Goal: Task Accomplishment & Management: Complete application form

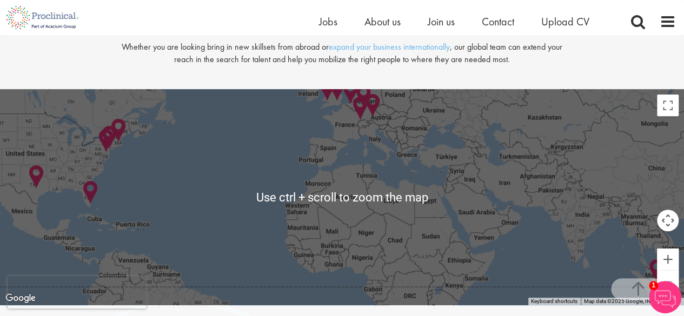
scroll to position [2218, 0]
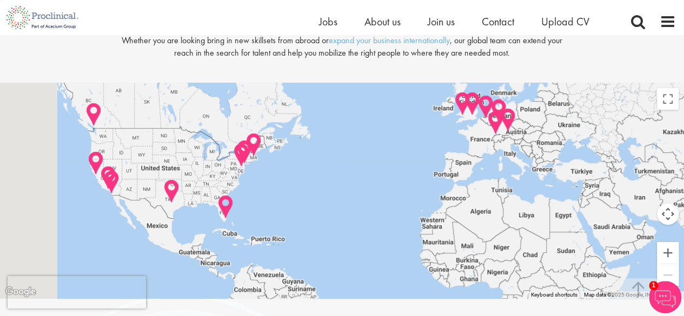
drag, startPoint x: 185, startPoint y: 162, endPoint x: 412, endPoint y: 201, distance: 230.0
click at [412, 203] on div at bounding box center [342, 191] width 684 height 216
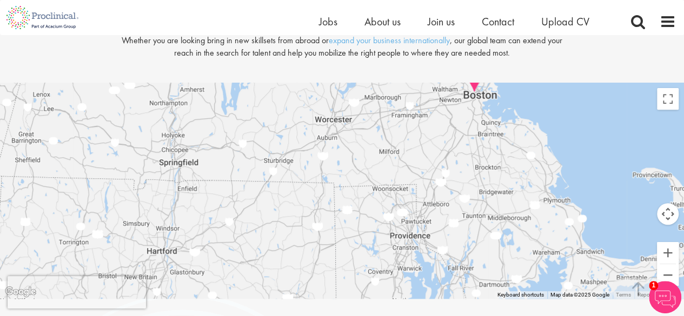
drag, startPoint x: 480, startPoint y: 105, endPoint x: 424, endPoint y: 190, distance: 101.1
click at [424, 190] on div at bounding box center [342, 191] width 684 height 216
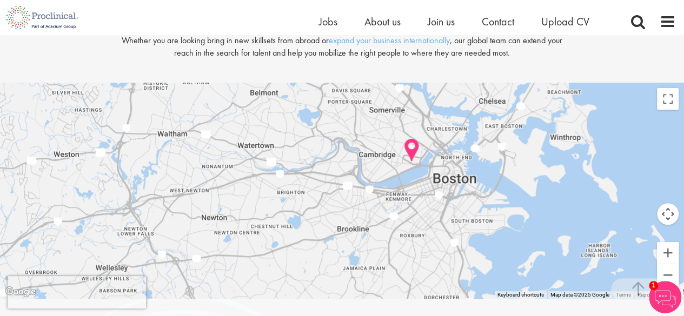
drag, startPoint x: 471, startPoint y: 117, endPoint x: 429, endPoint y: 184, distance: 79.2
click at [429, 184] on div at bounding box center [342, 191] width 684 height 216
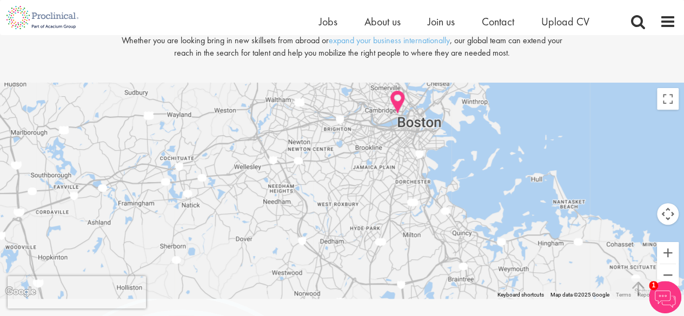
drag, startPoint x: 342, startPoint y: 229, endPoint x: 336, endPoint y: 156, distance: 72.7
click at [336, 156] on div at bounding box center [342, 191] width 684 height 216
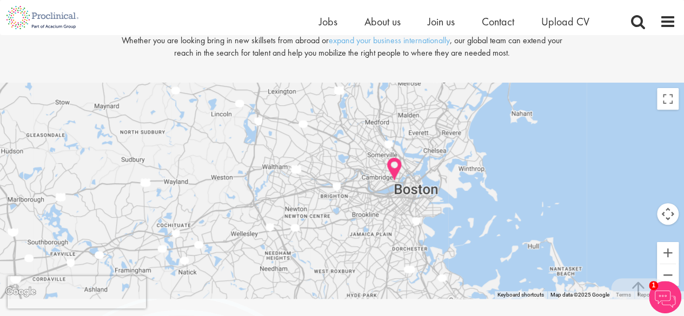
drag, startPoint x: 385, startPoint y: 150, endPoint x: 381, endPoint y: 217, distance: 67.2
click at [381, 217] on div at bounding box center [342, 191] width 684 height 216
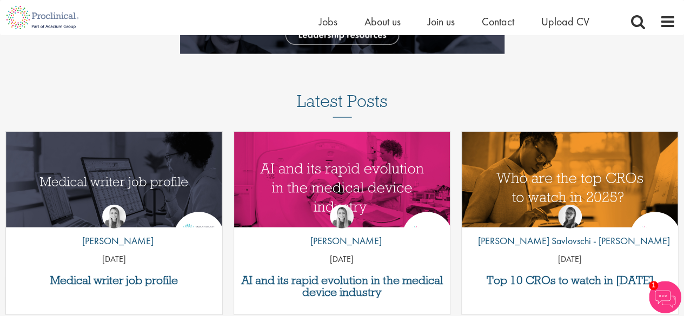
scroll to position [974, 0]
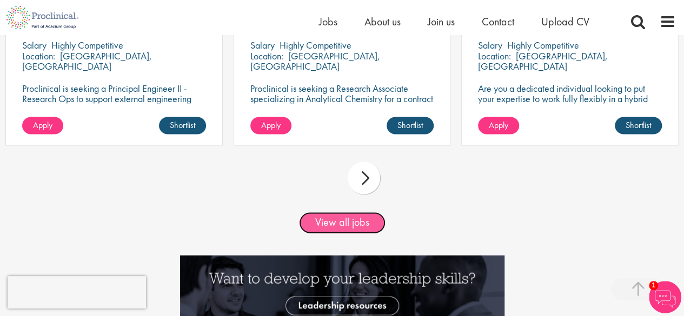
click at [346, 230] on link "View all jobs" at bounding box center [342, 223] width 87 height 22
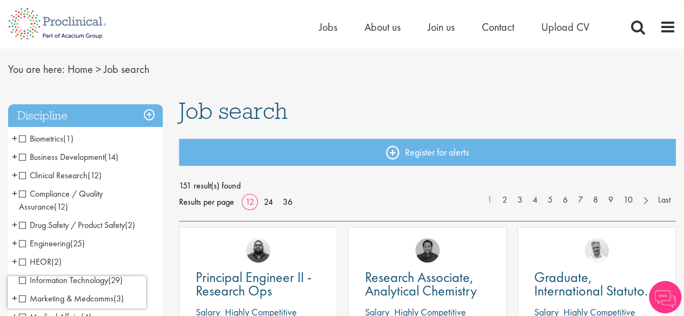
scroll to position [54, 0]
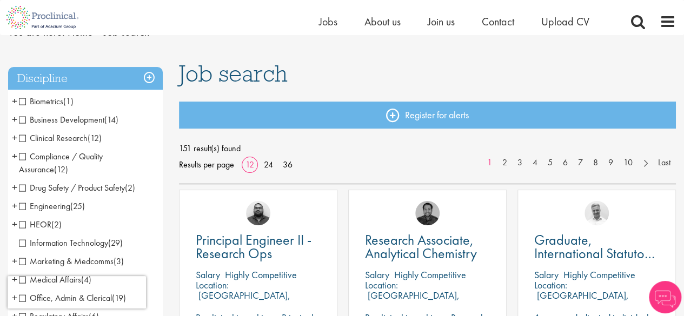
click at [25, 118] on span "Business Development" at bounding box center [61, 119] width 85 height 11
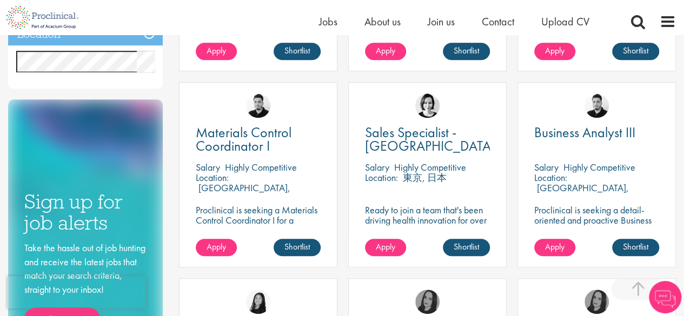
scroll to position [433, 0]
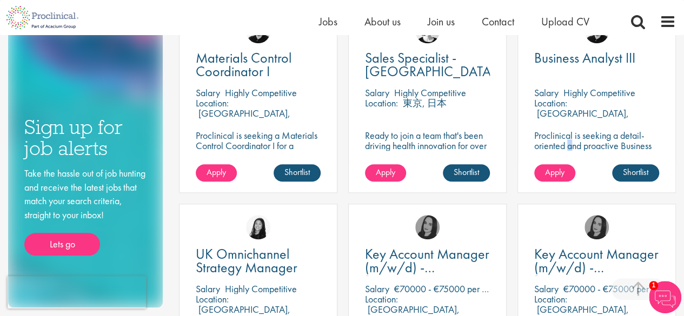
drag, startPoint x: 604, startPoint y: 131, endPoint x: 610, endPoint y: 137, distance: 8.5
click at [604, 131] on p "Proclinical is seeking a detail-oriented and proactive Business Analyst to supp…" at bounding box center [596, 161] width 125 height 62
click at [560, 137] on p "Proclinical is seeking a detail-oriented and proactive Business Analyst to supp…" at bounding box center [596, 161] width 125 height 62
click at [552, 169] on span "Apply" at bounding box center [554, 172] width 19 height 11
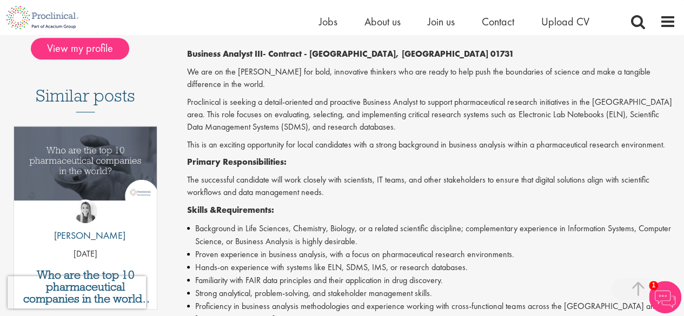
scroll to position [162, 0]
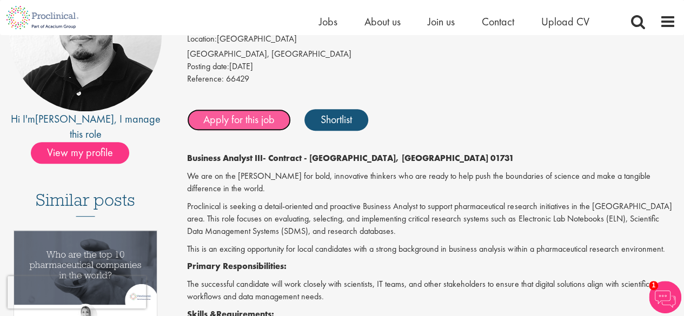
click at [238, 118] on link "Apply for this job" at bounding box center [239, 120] width 104 height 22
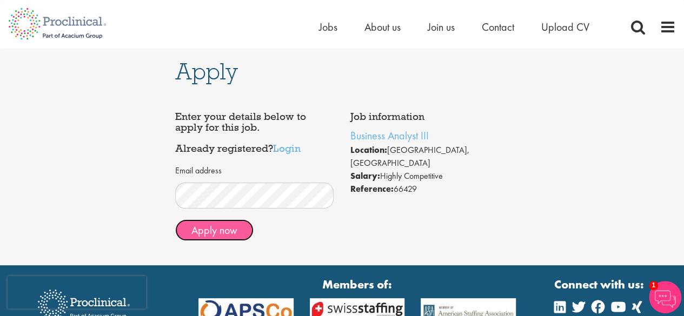
click at [232, 229] on button "Apply now" at bounding box center [214, 231] width 78 height 22
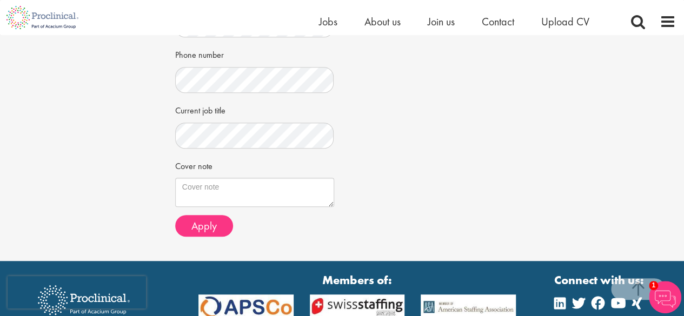
scroll to position [325, 0]
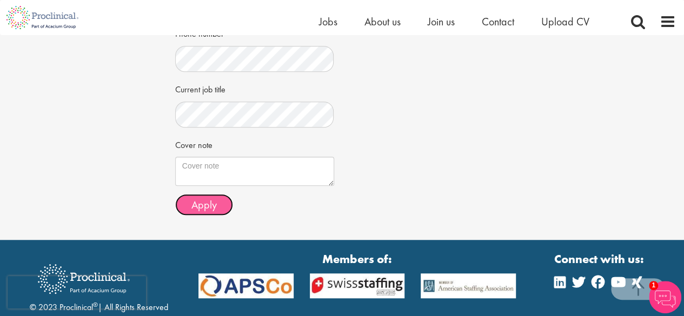
click at [213, 203] on span "Apply" at bounding box center [204, 205] width 25 height 14
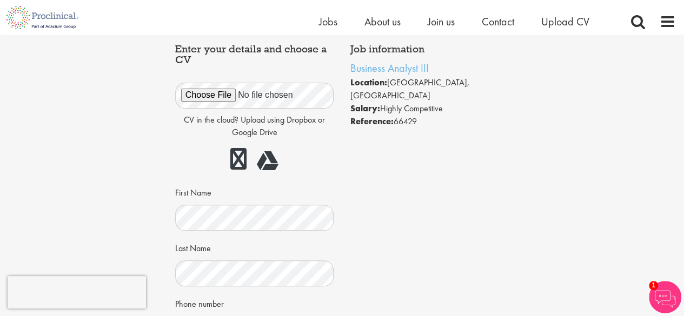
scroll to position [325, 0]
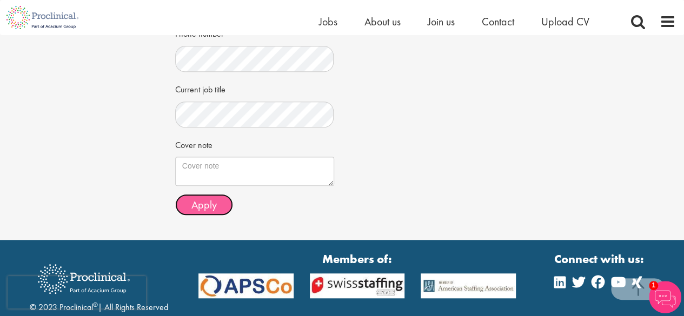
click at [216, 203] on button "Apply" at bounding box center [204, 205] width 58 height 22
